Goal: Task Accomplishment & Management: Use online tool/utility

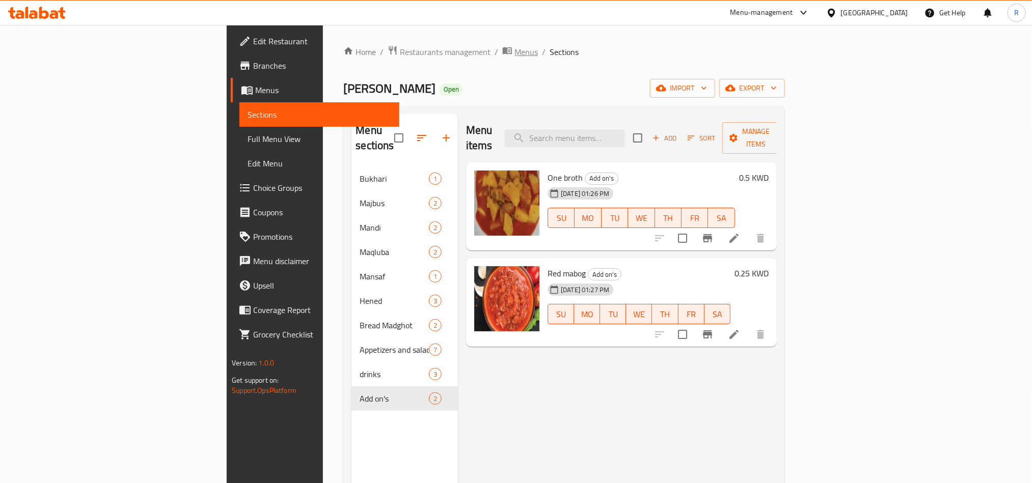
click at [514, 46] on span "Menus" at bounding box center [525, 52] width 23 height 12
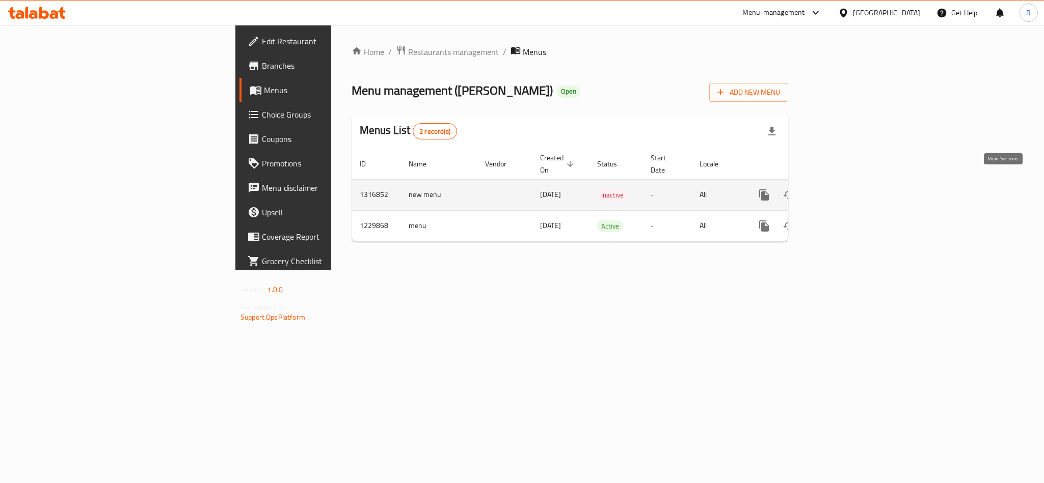
click at [842, 190] on icon "enhanced table" at bounding box center [837, 194] width 9 height 9
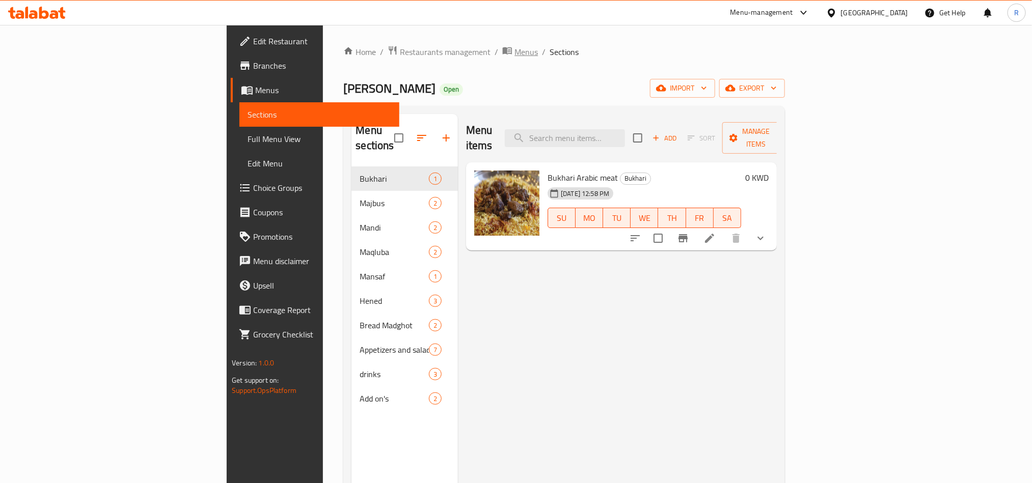
click at [514, 55] on span "Menus" at bounding box center [525, 52] width 23 height 12
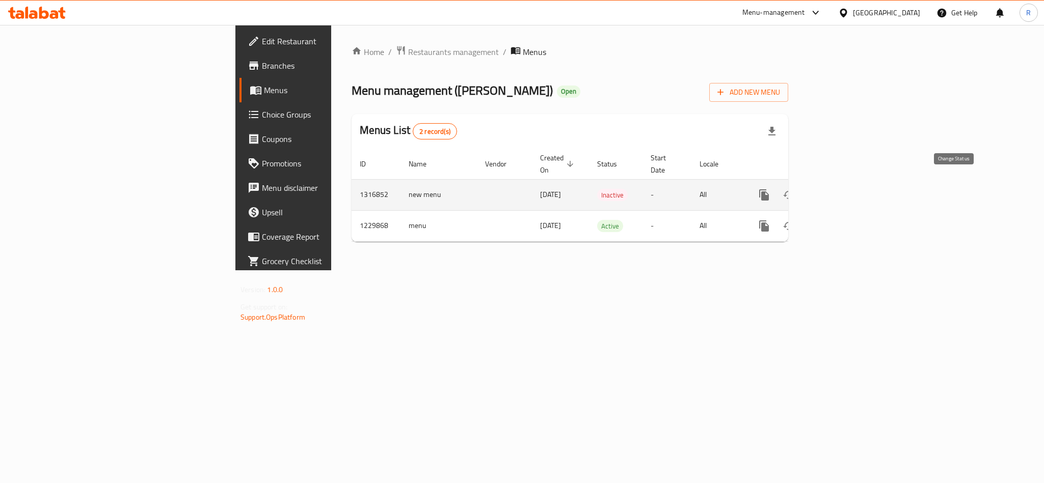
click at [794, 191] on icon "enhanced table" at bounding box center [788, 195] width 11 height 8
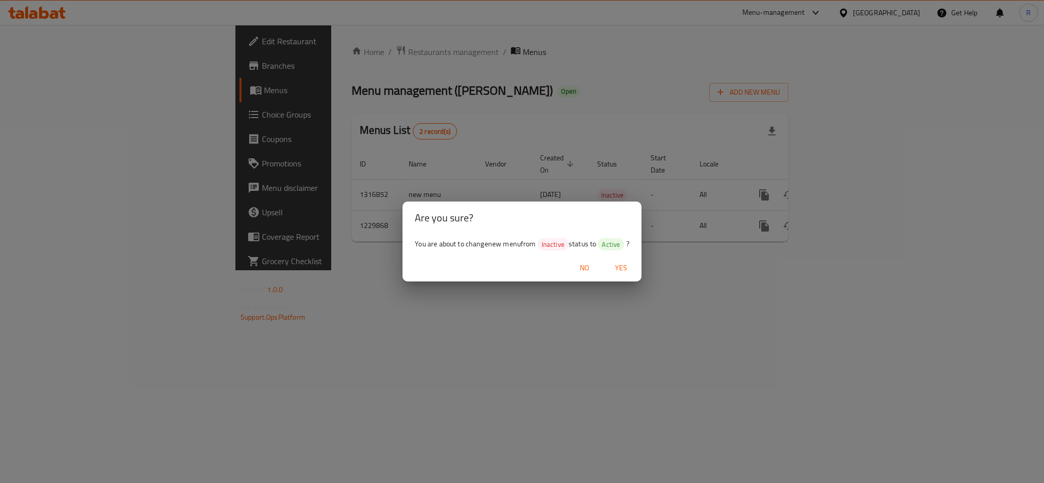
click at [624, 269] on span "Yes" at bounding box center [621, 268] width 24 height 13
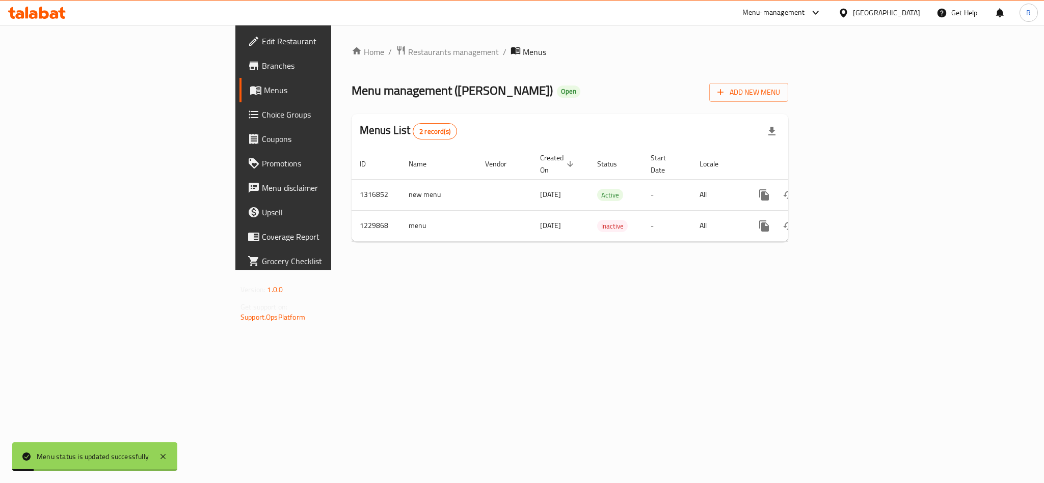
click at [794, 270] on div "Home / Restaurants management / Menus Menu management ( Bukhari Al Jawhara ) Op…" at bounding box center [569, 148] width 477 height 246
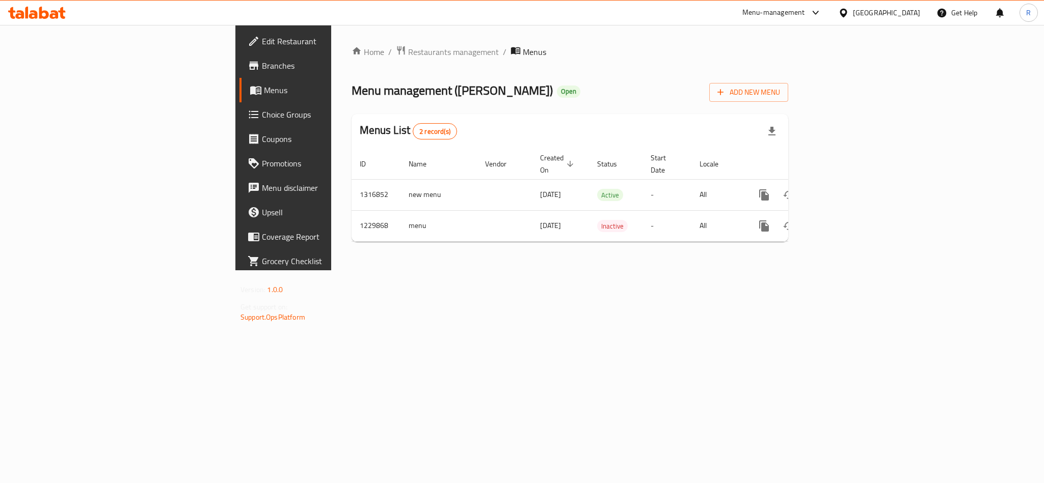
click at [905, 11] on div "Kuwait" at bounding box center [886, 12] width 67 height 11
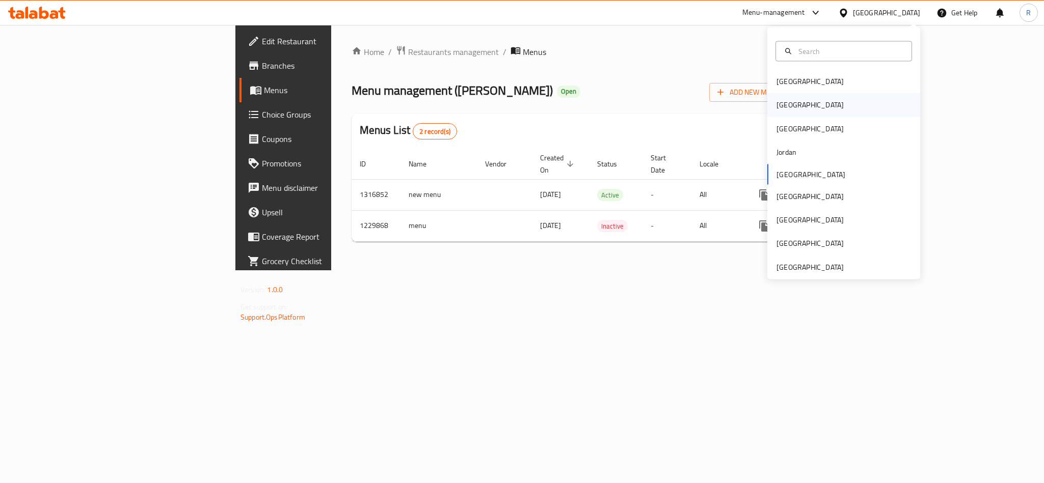
click at [789, 111] on div "[GEOGRAPHIC_DATA]" at bounding box center [810, 104] width 84 height 23
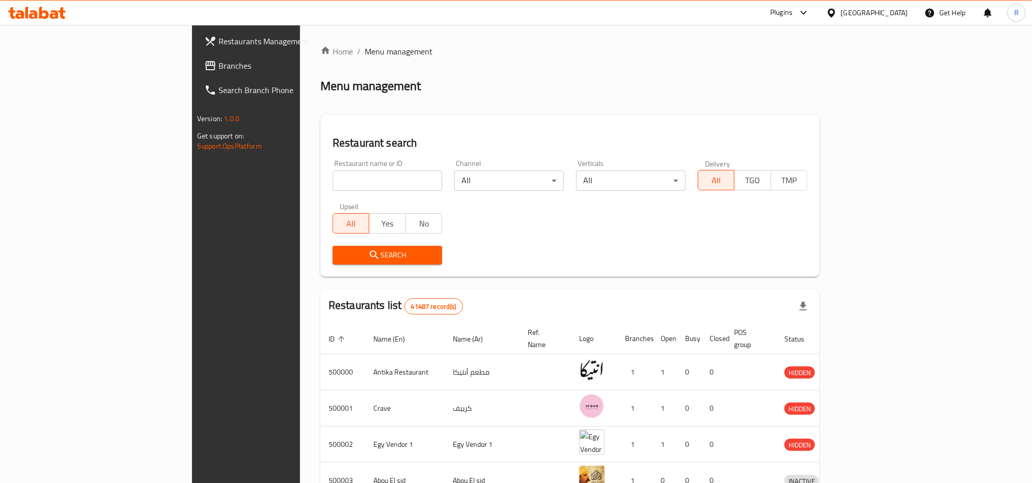
click at [219, 60] on span "Branches" at bounding box center [288, 66] width 138 height 12
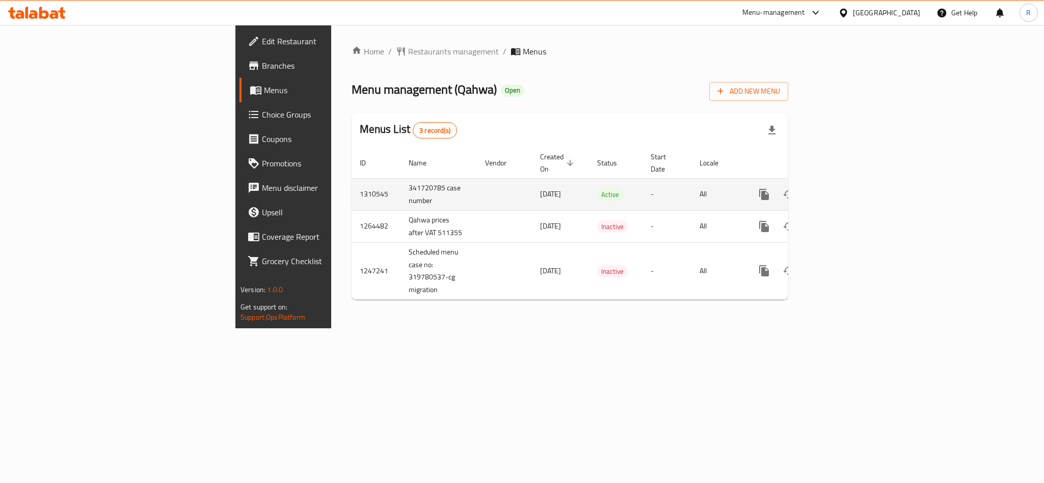
click at [850, 185] on link "enhanced table" at bounding box center [837, 194] width 24 height 24
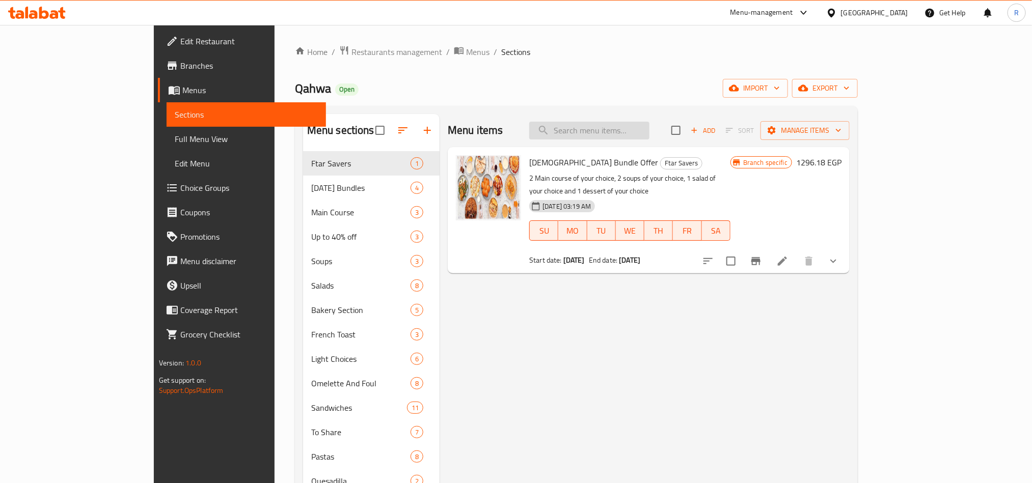
click at [649, 128] on input "search" at bounding box center [589, 131] width 120 height 18
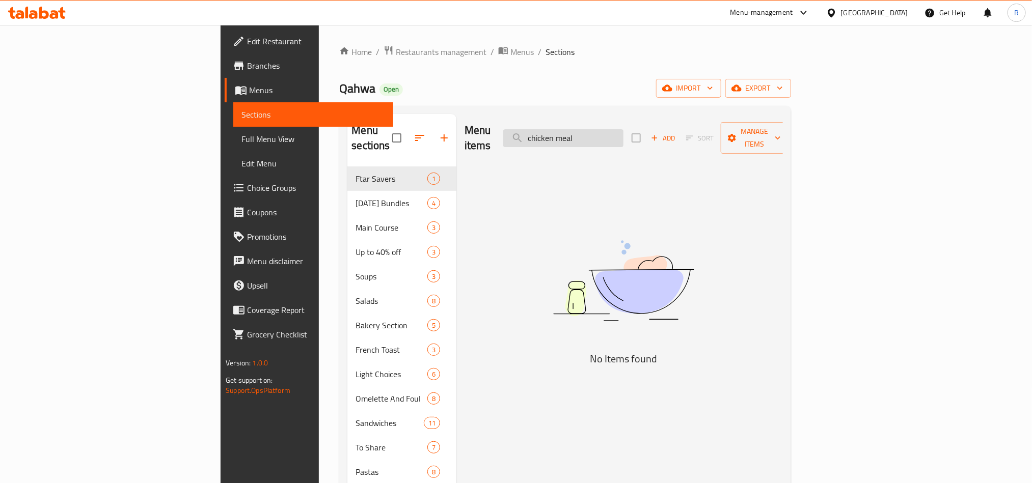
click at [623, 132] on input "chicken meal" at bounding box center [563, 138] width 120 height 18
click at [623, 130] on input "chicken meal" at bounding box center [563, 138] width 120 height 18
click at [623, 135] on input "chicky" at bounding box center [563, 138] width 120 height 18
click at [623, 131] on input "chicky meal" at bounding box center [563, 138] width 120 height 18
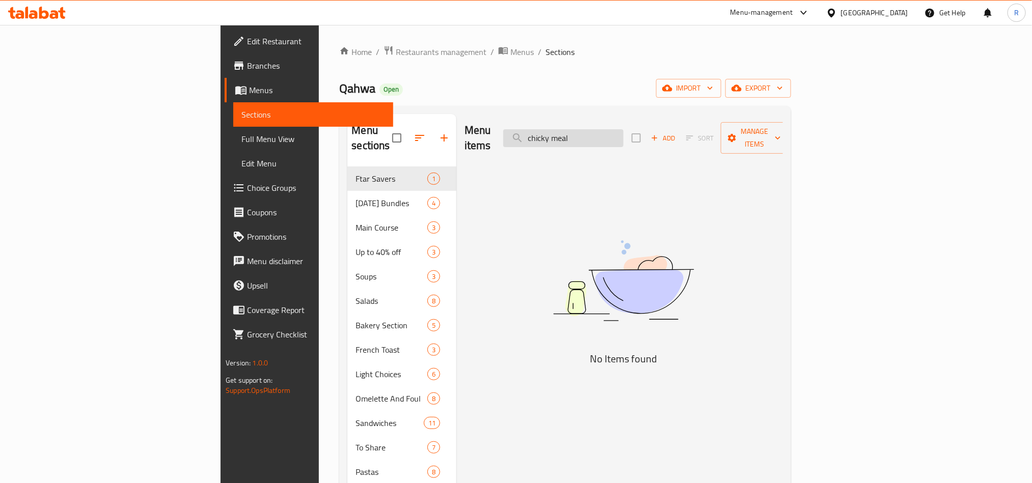
click at [623, 133] on input "chicky meal" at bounding box center [563, 138] width 120 height 18
type input "[DEMOGRAPHIC_DATA]"
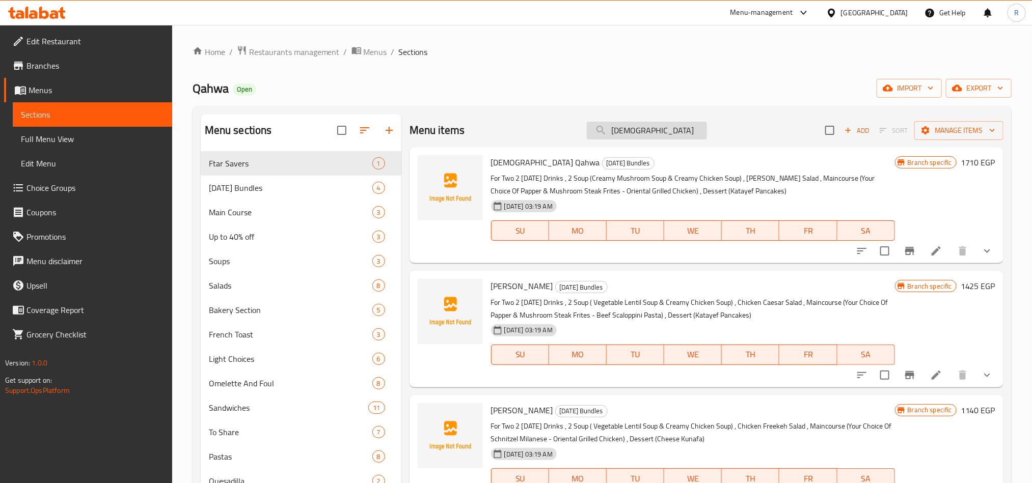
click at [666, 138] on input "[DEMOGRAPHIC_DATA]" at bounding box center [647, 131] width 120 height 18
